Goal: Task Accomplishment & Management: Manage account settings

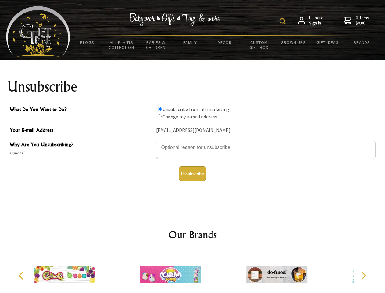
click at [284, 21] on img at bounding box center [283, 21] width 6 height 6
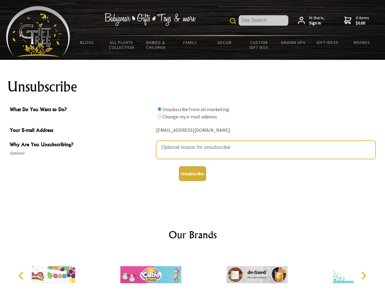
click at [193, 143] on textarea "Why Are You Unsubscribing?" at bounding box center [266, 150] width 220 height 18
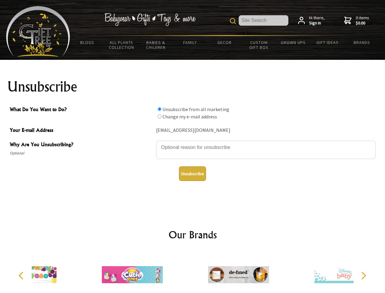
click at [159, 109] on input "What Do You Want to Do?" at bounding box center [160, 109] width 4 height 4
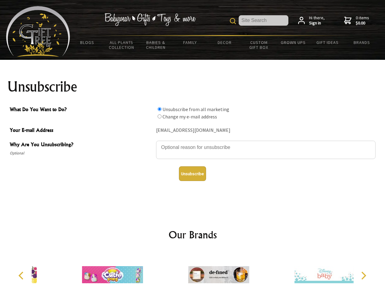
click at [159, 116] on input "What Do You Want to Do?" at bounding box center [160, 116] width 4 height 4
radio input "true"
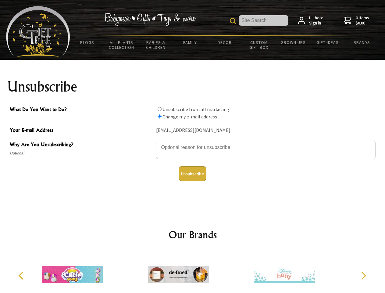
click at [192, 174] on button "Unsubscribe" at bounding box center [192, 173] width 27 height 15
click at [22, 275] on icon "Previous" at bounding box center [22, 275] width 8 height 8
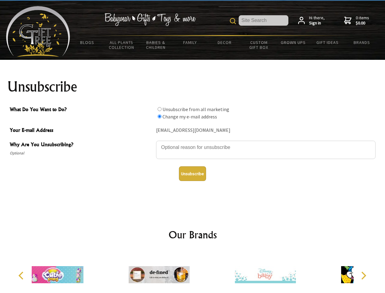
click at [363, 275] on icon "Next" at bounding box center [363, 275] width 8 height 8
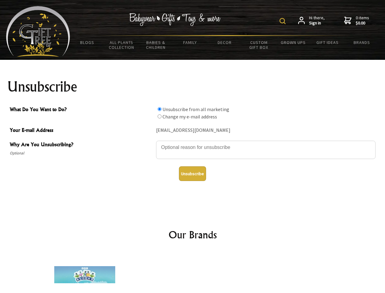
click at [284, 21] on img at bounding box center [283, 21] width 6 height 6
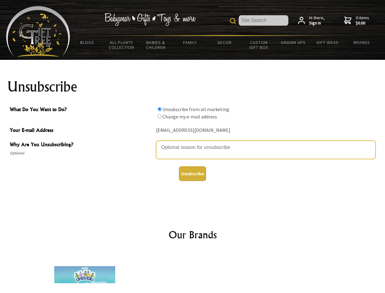
click at [193, 143] on textarea "Why Are You Unsubscribing?" at bounding box center [266, 150] width 220 height 18
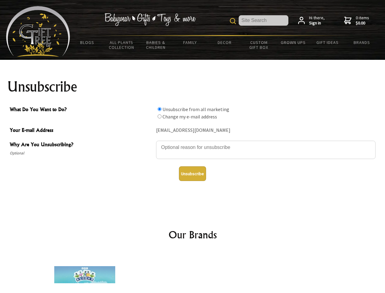
click at [159, 109] on input "What Do You Want to Do?" at bounding box center [160, 109] width 4 height 4
click at [159, 116] on input "What Do You Want to Do?" at bounding box center [160, 116] width 4 height 4
radio input "true"
click at [192, 174] on button "Unsubscribe" at bounding box center [192, 173] width 27 height 15
